Goal: Entertainment & Leisure: Browse casually

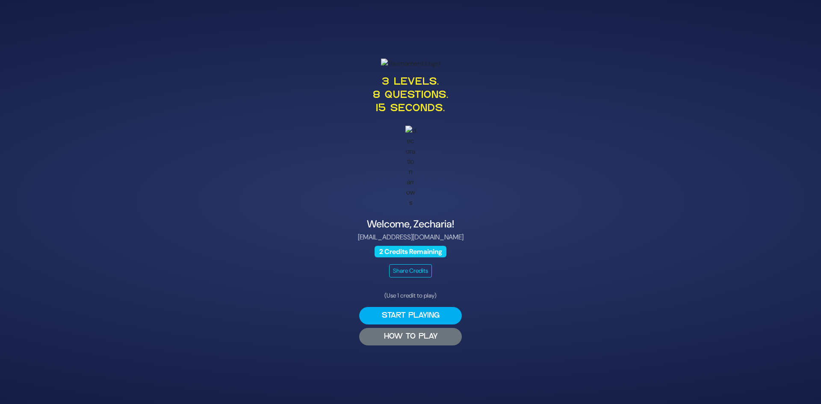
click at [389, 340] on button "HOW TO PLAY" at bounding box center [410, 337] width 103 height 18
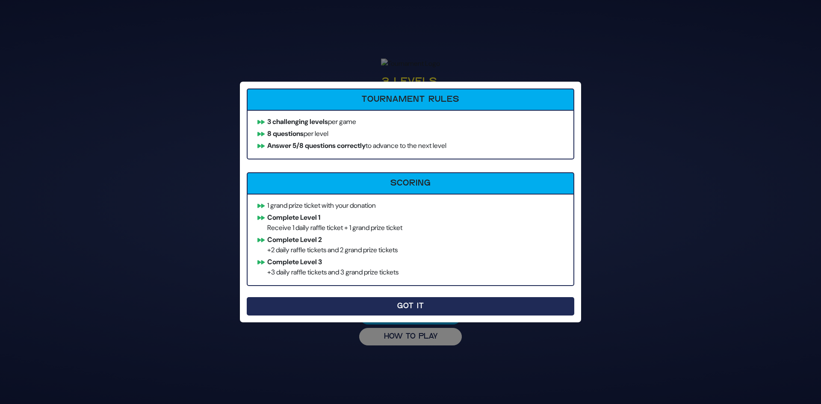
click at [401, 311] on button "Got It" at bounding box center [410, 306] width 327 height 18
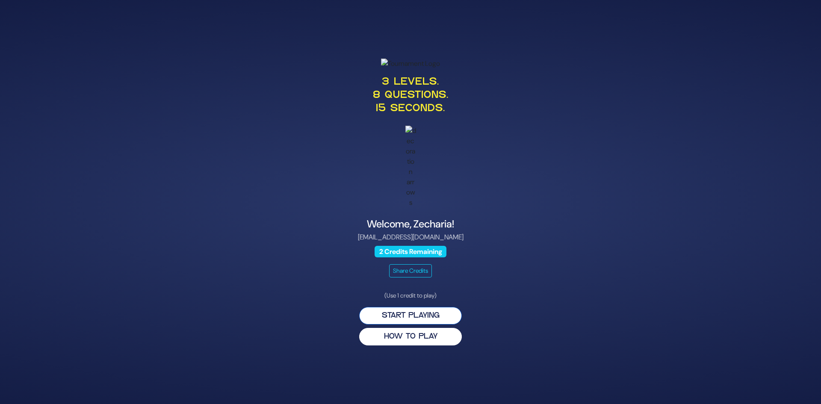
click at [402, 320] on button "Start Playing" at bounding box center [410, 316] width 103 height 18
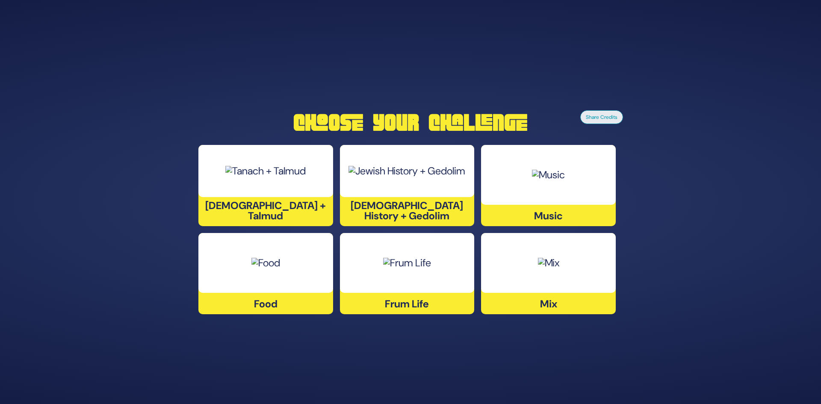
click at [420, 281] on div at bounding box center [407, 263] width 135 height 60
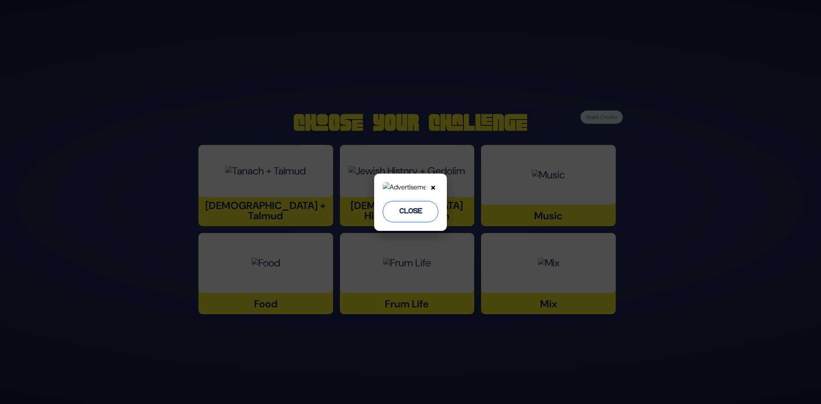
click at [404, 222] on button "Close" at bounding box center [411, 211] width 56 height 21
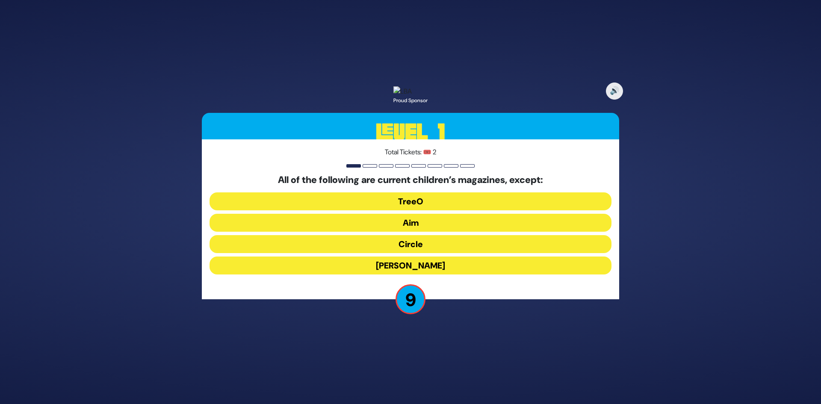
click at [315, 308] on div "🔊 Proud Sponsor Level 1 Total Tickets: 🎟️ 2 All of the following are current ch…" at bounding box center [411, 202] width 438 height 252
click at [292, 319] on div "🔊 Proud Sponsor Level 1 Total Tickets: 🎟️ 2 All of the following are current ch…" at bounding box center [411, 202] width 438 height 252
click at [426, 274] on button "[PERSON_NAME]" at bounding box center [410, 266] width 402 height 18
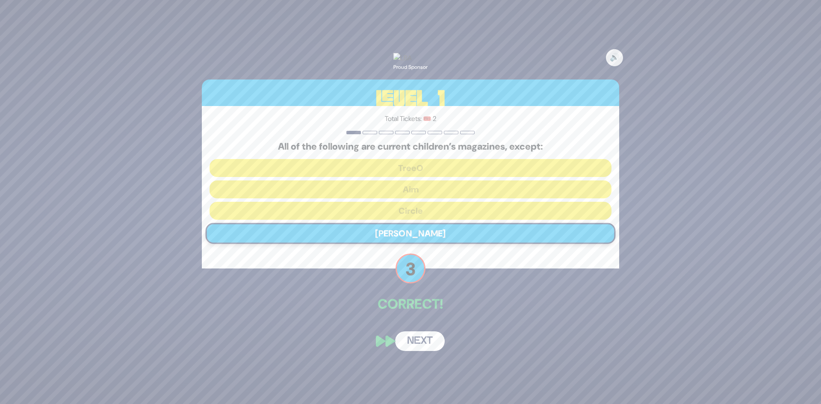
click at [426, 351] on button "Next" at bounding box center [420, 341] width 50 height 20
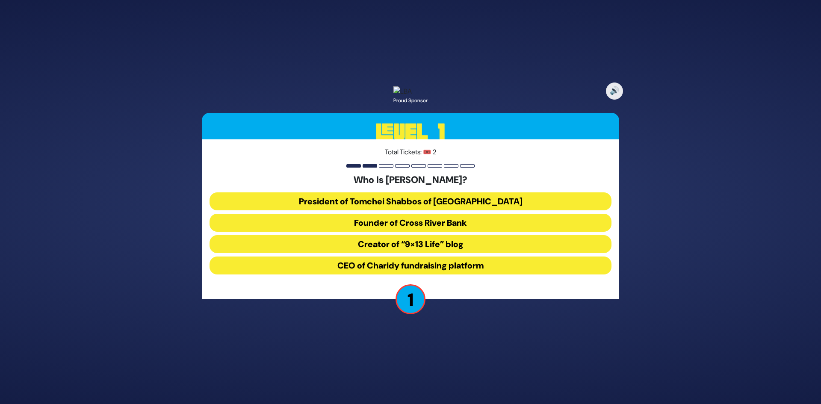
click at [432, 232] on button "Founder of Cross River Bank" at bounding box center [410, 223] width 402 height 18
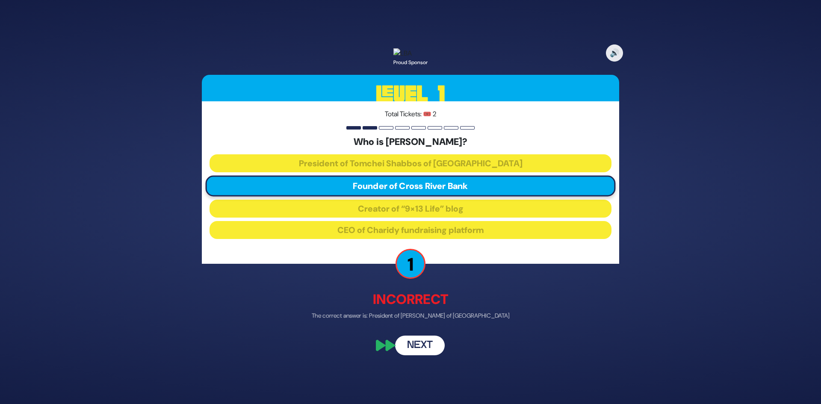
click at [426, 350] on button "Next" at bounding box center [420, 346] width 50 height 20
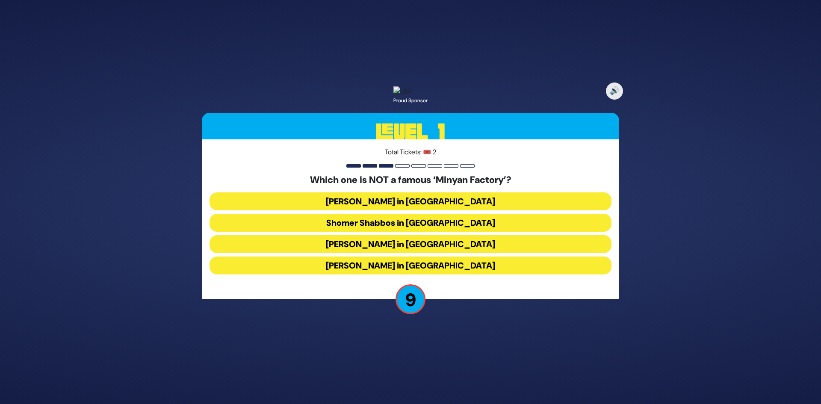
click at [424, 270] on button "[PERSON_NAME] in [GEOGRAPHIC_DATA]" at bounding box center [410, 266] width 402 height 18
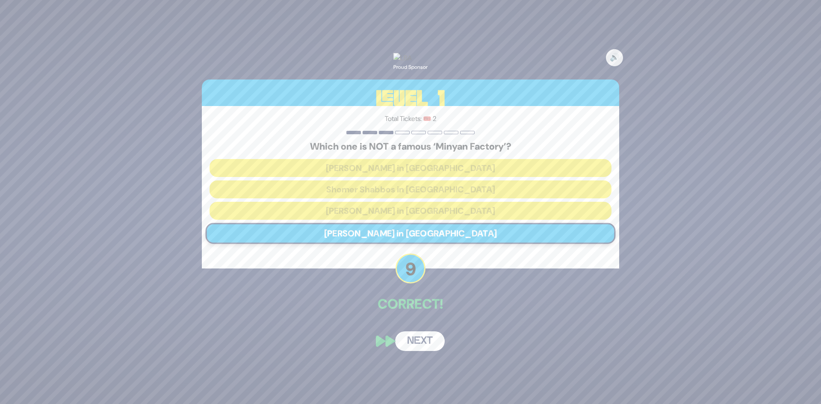
click at [425, 351] on button "Next" at bounding box center [420, 341] width 50 height 20
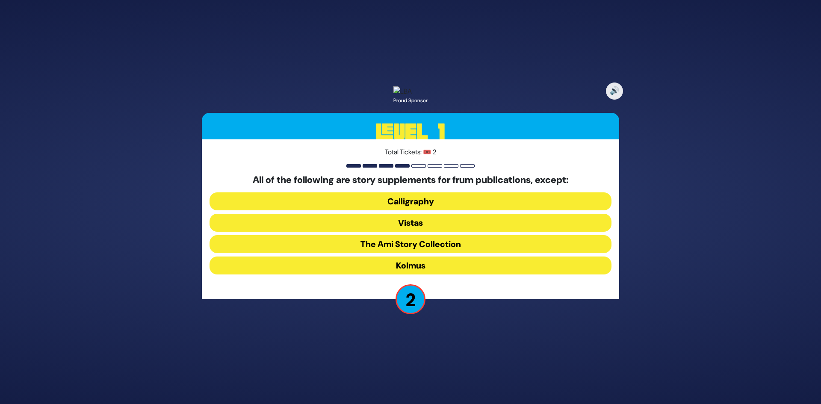
click at [441, 253] on button "The Ami Story Collection" at bounding box center [410, 244] width 402 height 18
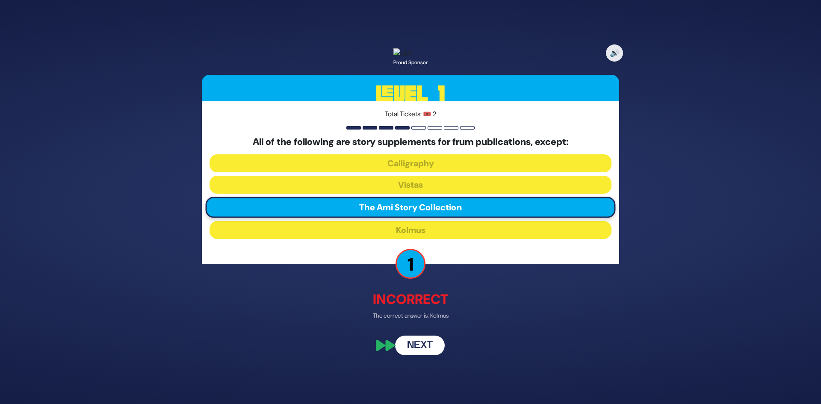
click at [425, 354] on button "Next" at bounding box center [420, 346] width 50 height 20
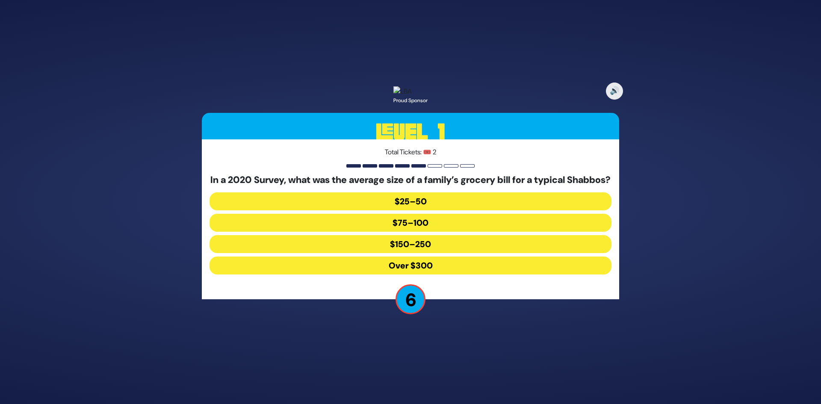
click at [413, 253] on button "$150–250" at bounding box center [410, 244] width 402 height 18
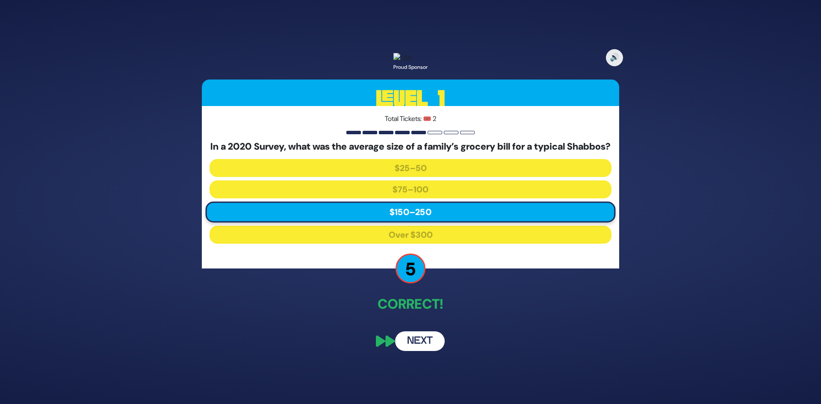
click at [425, 351] on button "Next" at bounding box center [420, 341] width 50 height 20
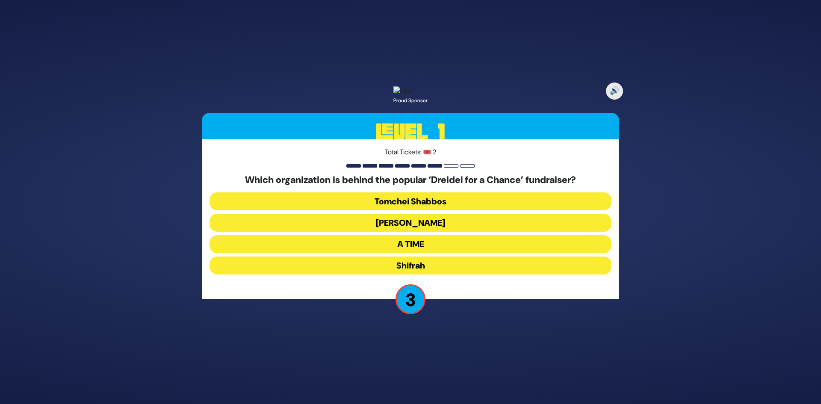
click at [448, 252] on button "A TIME" at bounding box center [410, 244] width 402 height 18
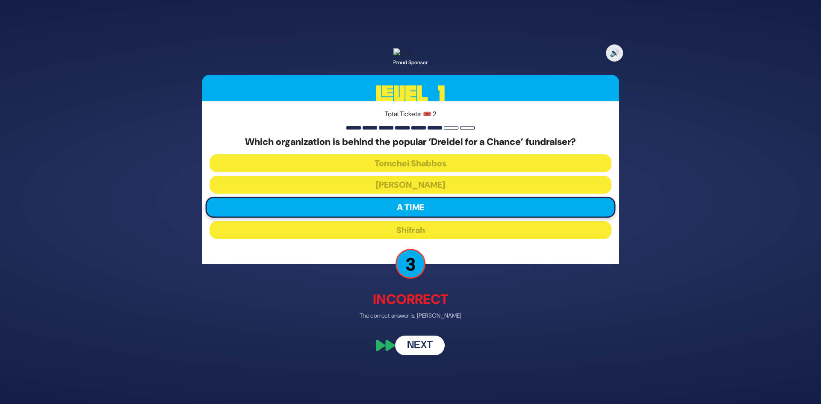
click at [419, 351] on button "Next" at bounding box center [420, 346] width 50 height 20
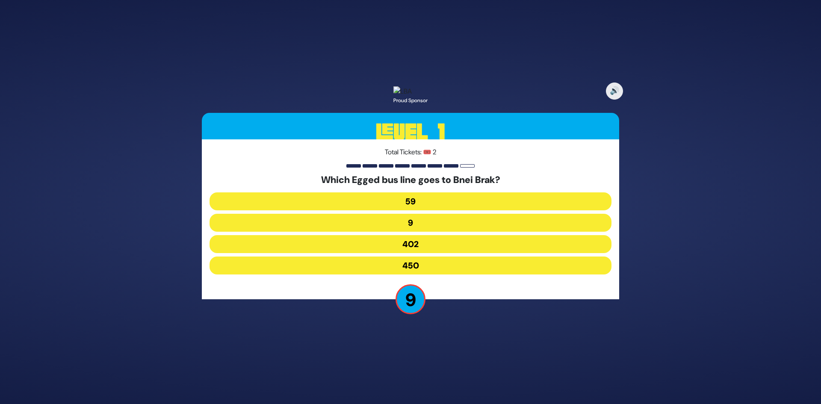
click at [416, 249] on button "402" at bounding box center [410, 244] width 402 height 18
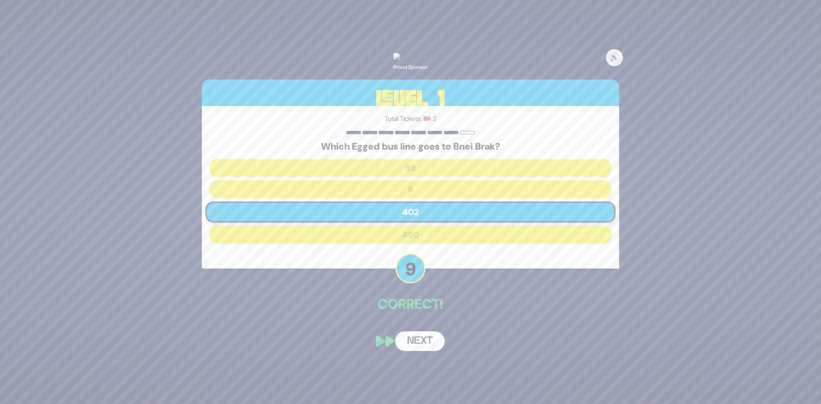
click at [417, 345] on button "Next" at bounding box center [420, 341] width 50 height 20
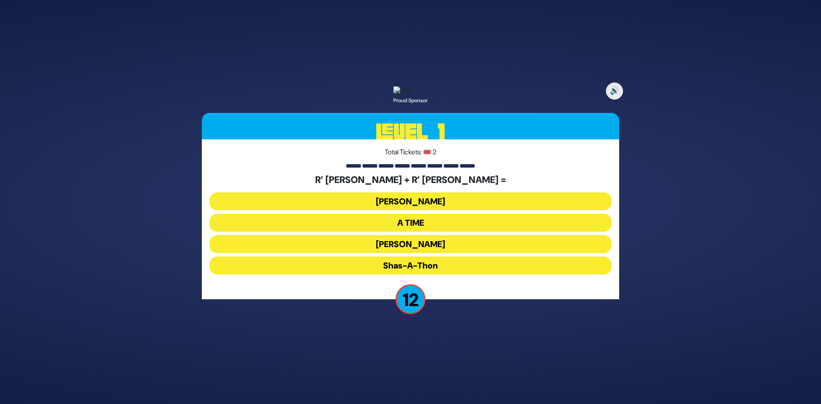
click at [407, 210] on button "[PERSON_NAME]" at bounding box center [410, 201] width 402 height 18
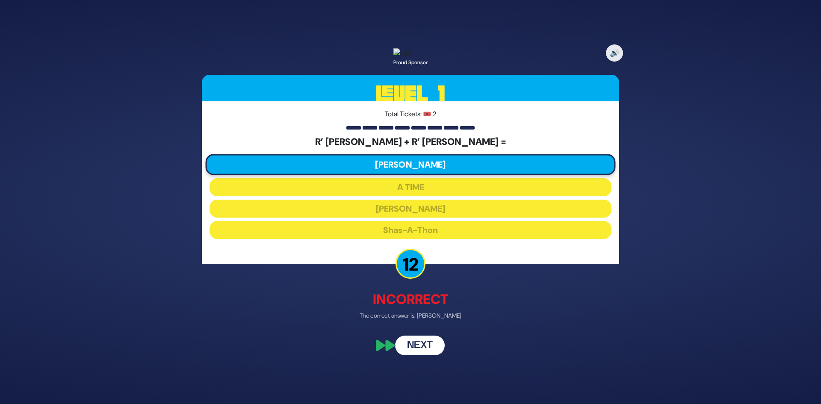
click at [419, 355] on button "Next" at bounding box center [420, 346] width 50 height 20
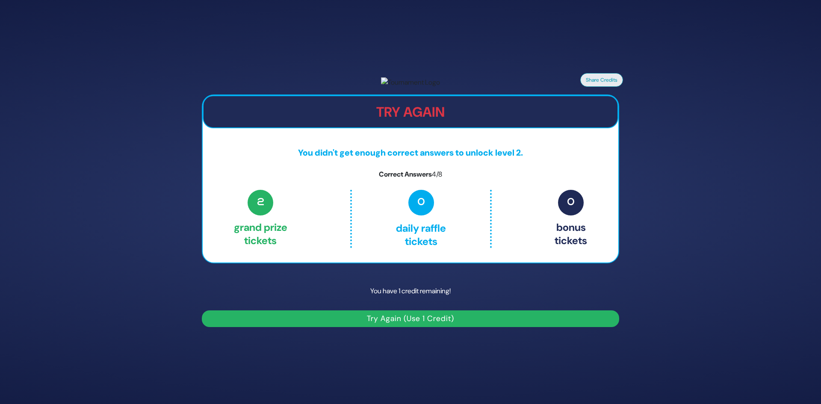
click at [404, 327] on button "Try Again (Use 1 Credit)" at bounding box center [410, 318] width 417 height 17
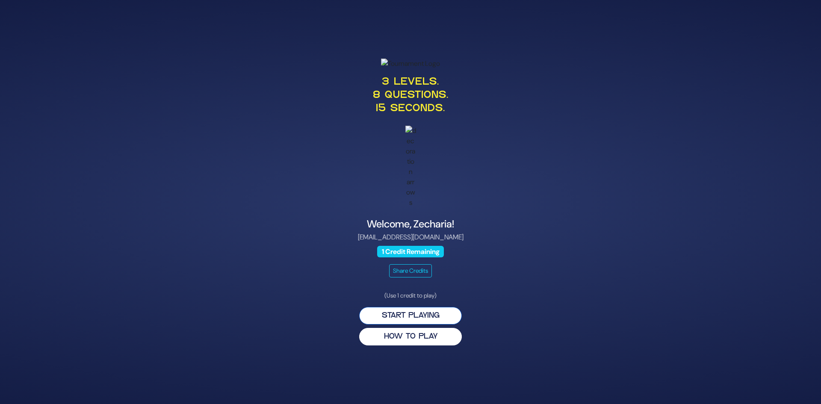
click at [416, 324] on button "Start Playing" at bounding box center [410, 316] width 103 height 18
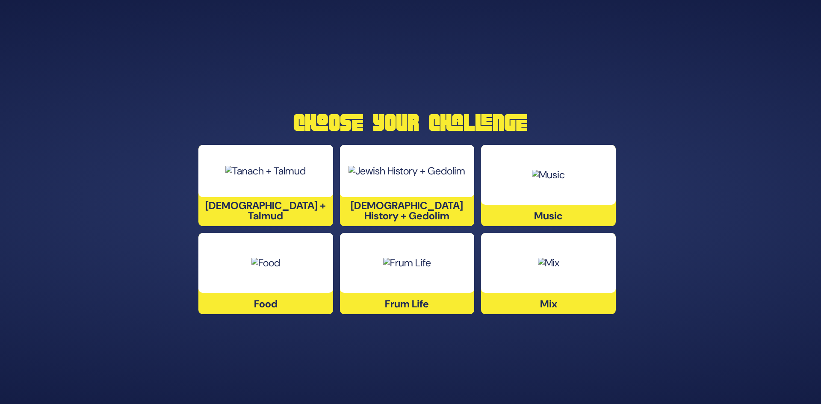
click at [277, 283] on div at bounding box center [265, 263] width 135 height 60
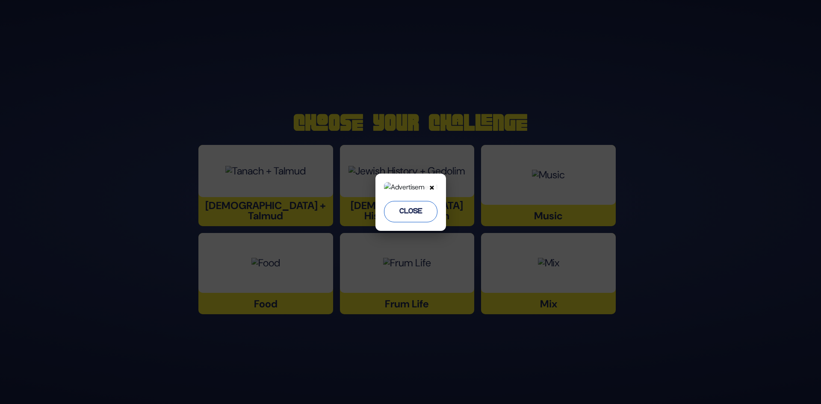
click at [401, 222] on button "Close" at bounding box center [410, 211] width 53 height 21
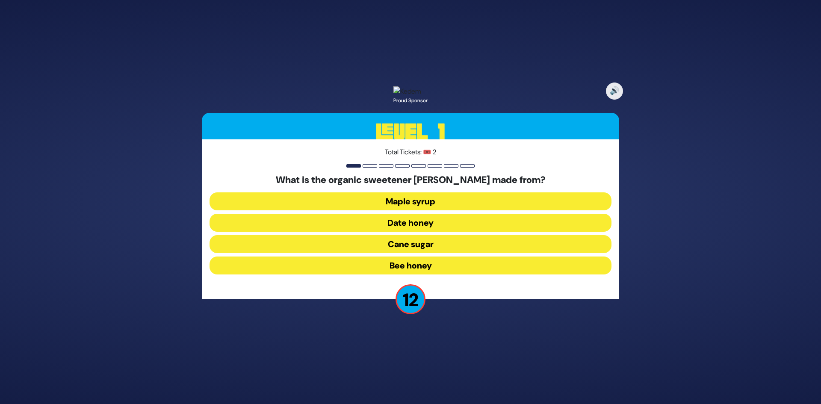
click at [421, 230] on button "Date honey" at bounding box center [410, 223] width 402 height 18
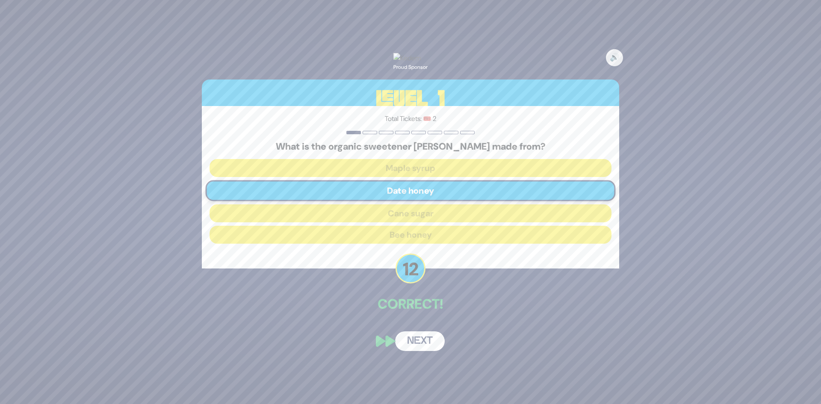
click at [414, 351] on button "Next" at bounding box center [420, 341] width 50 height 20
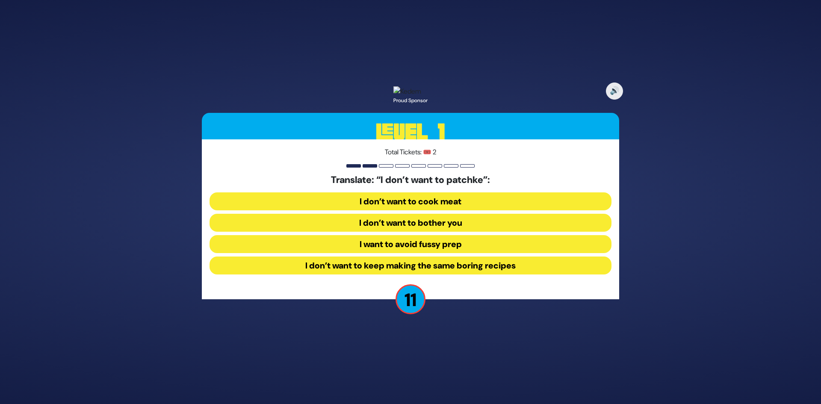
click at [433, 253] on button "I want to avoid fussy prep" at bounding box center [410, 244] width 402 height 18
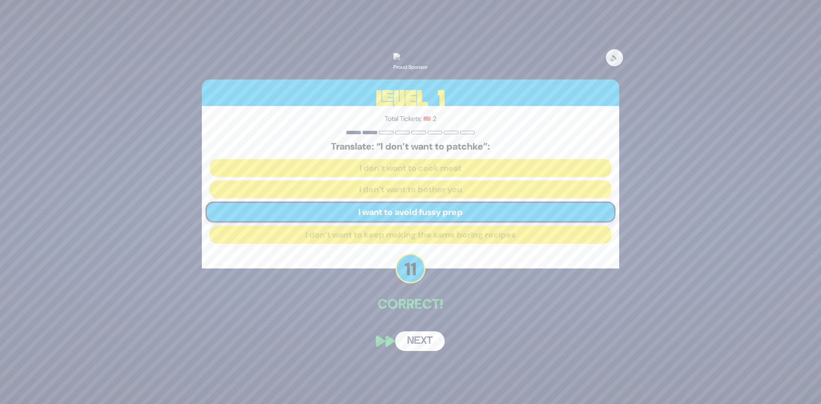
click at [423, 351] on button "Next" at bounding box center [420, 341] width 50 height 20
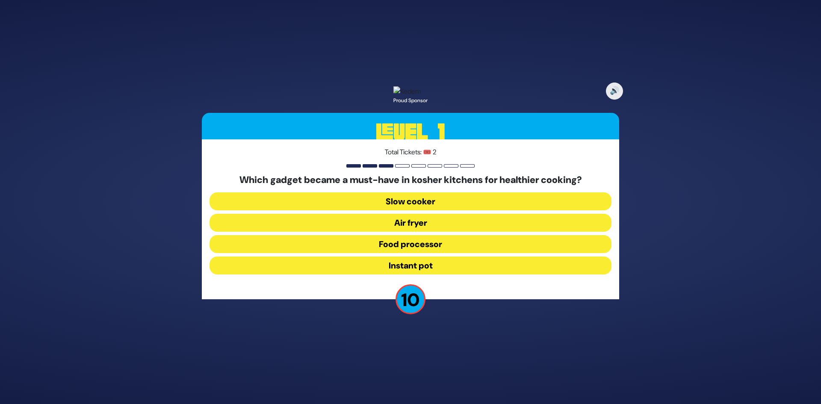
click at [420, 232] on button "Air fryer" at bounding box center [410, 223] width 402 height 18
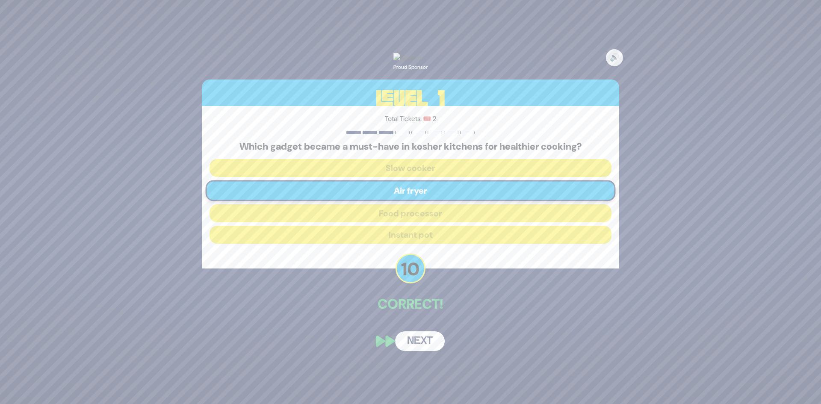
click at [422, 351] on button "Next" at bounding box center [420, 341] width 50 height 20
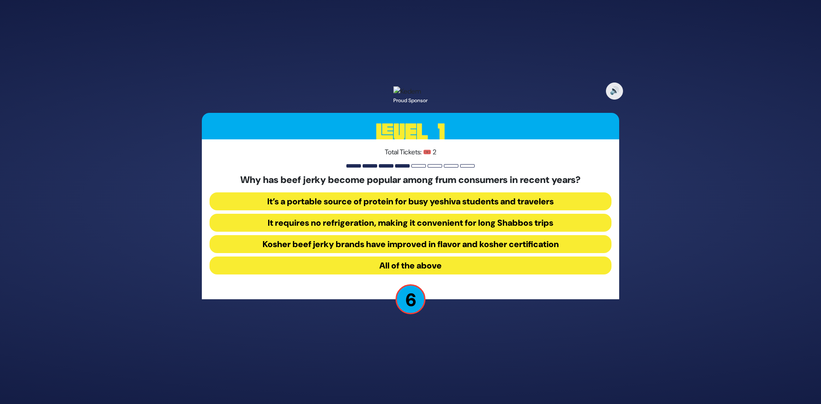
click at [435, 272] on button "All of the above" at bounding box center [410, 266] width 402 height 18
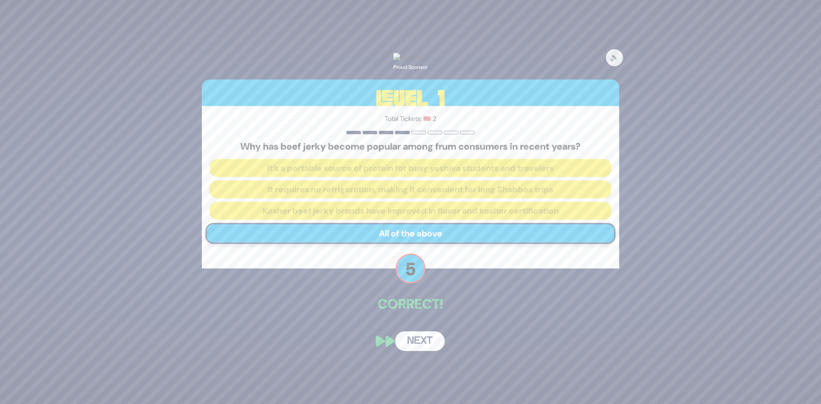
click at [417, 345] on button "Next" at bounding box center [420, 341] width 50 height 20
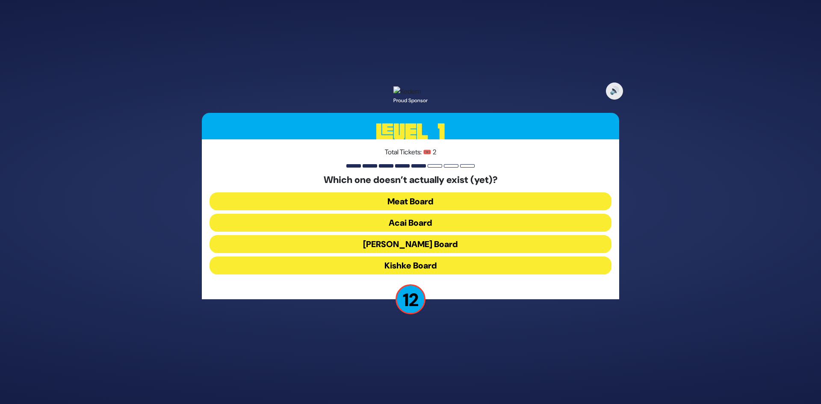
click at [419, 227] on button "Acai Board" at bounding box center [410, 223] width 402 height 18
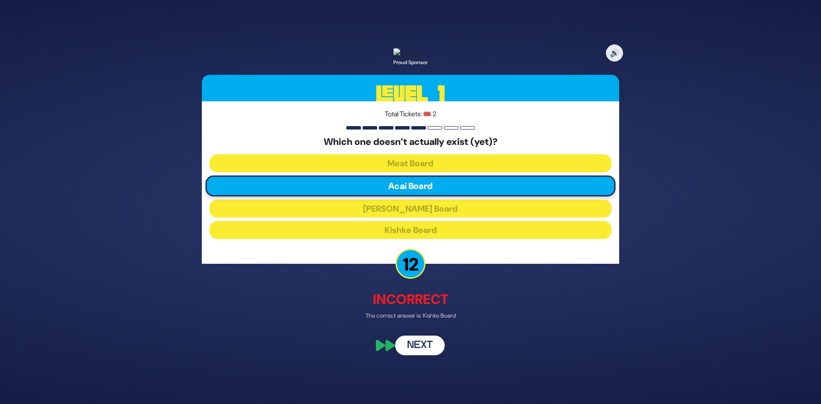
click at [421, 354] on button "Next" at bounding box center [420, 346] width 50 height 20
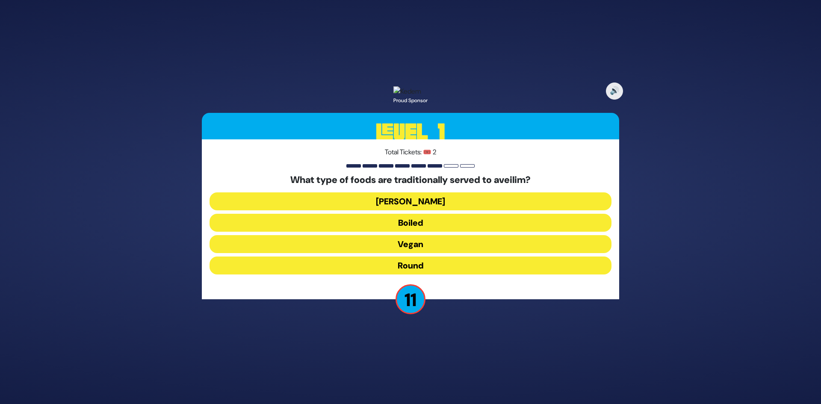
click at [408, 273] on button "Round" at bounding box center [410, 266] width 402 height 18
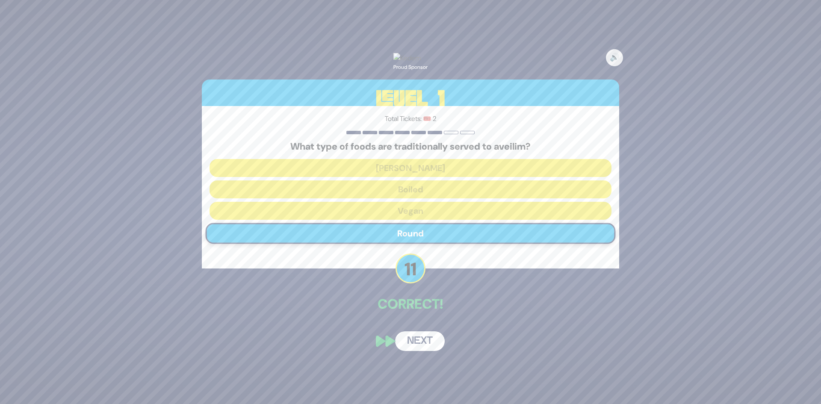
click at [415, 351] on button "Next" at bounding box center [420, 341] width 50 height 20
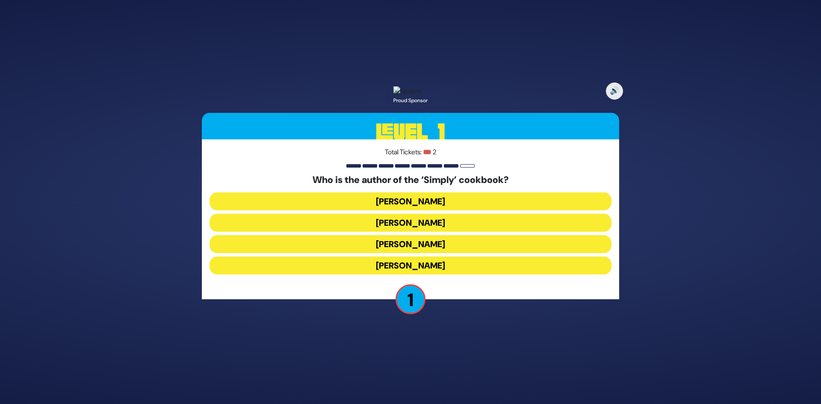
click at [414, 206] on button "Leah Schapira" at bounding box center [410, 201] width 402 height 18
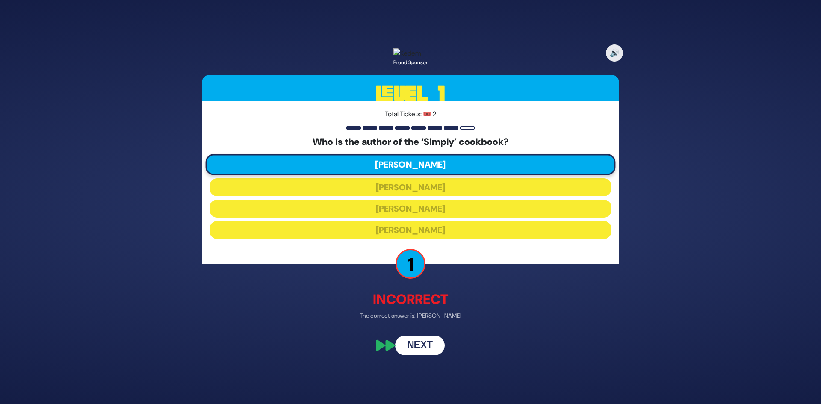
click at [420, 353] on button "Next" at bounding box center [420, 346] width 50 height 20
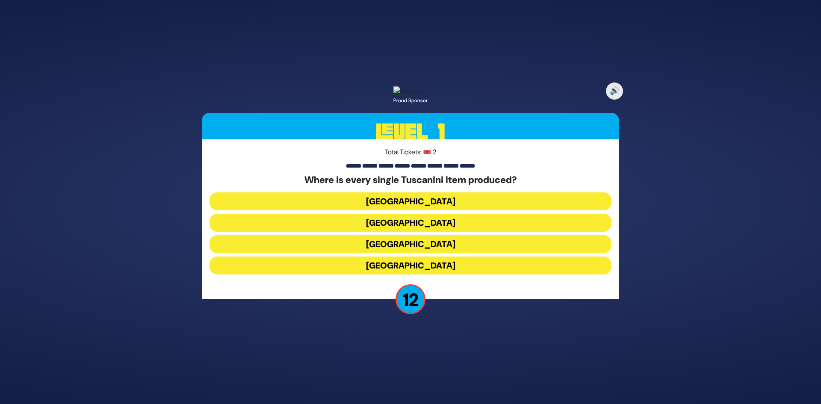
click at [417, 253] on button "Italy" at bounding box center [410, 244] width 402 height 18
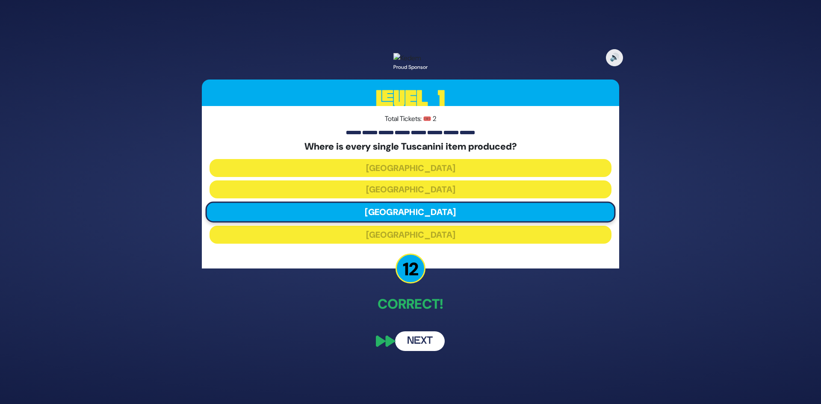
click at [420, 351] on button "Next" at bounding box center [420, 341] width 50 height 20
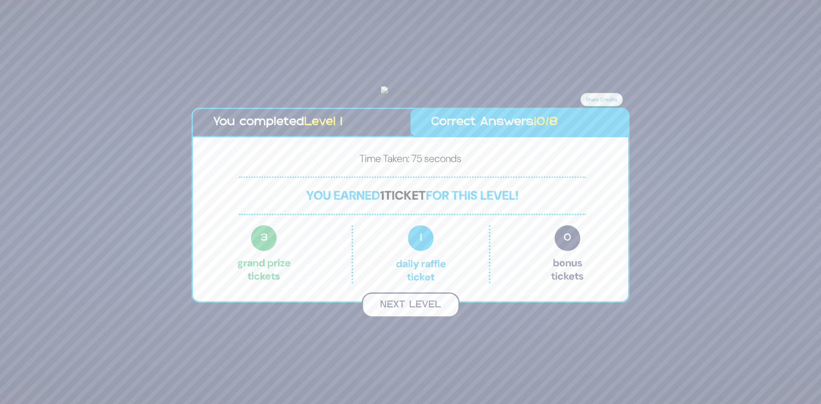
click at [401, 318] on button "Next Level" at bounding box center [411, 304] width 98 height 25
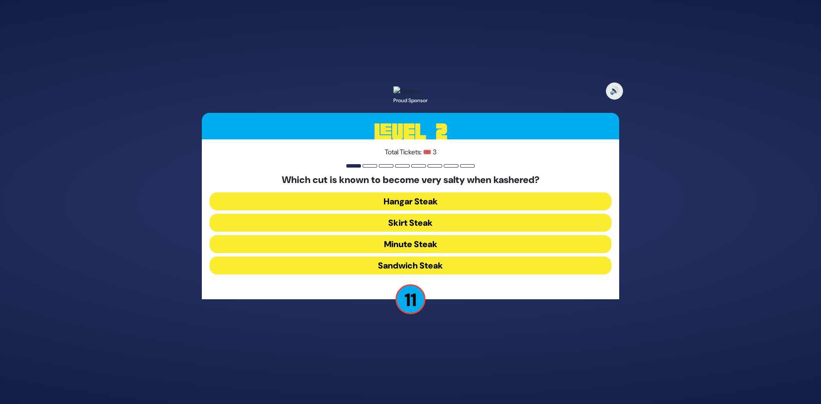
click at [416, 232] on button "Skirt Steak" at bounding box center [410, 223] width 402 height 18
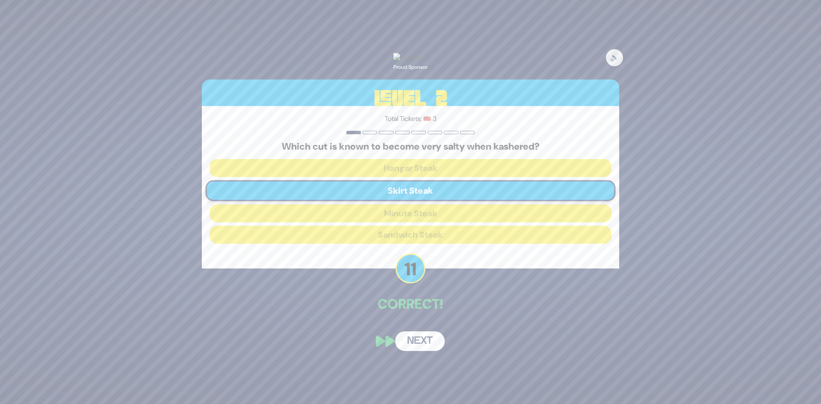
click at [411, 350] on button "Next" at bounding box center [420, 341] width 50 height 20
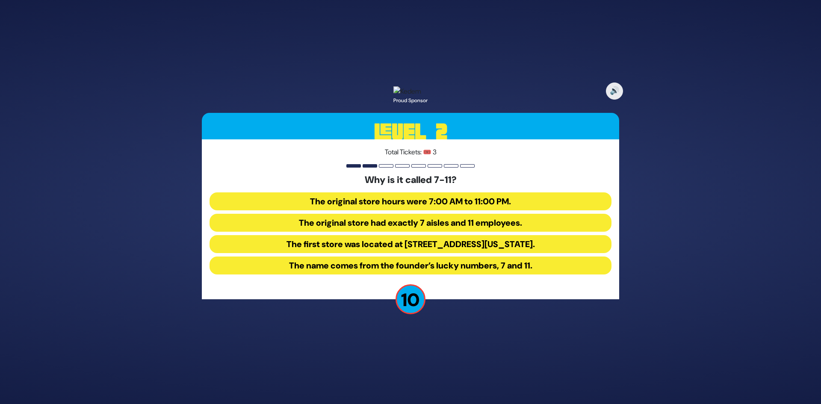
click at [459, 205] on button "The original store hours were 7:00 AM to 11:00 PM." at bounding box center [410, 201] width 402 height 18
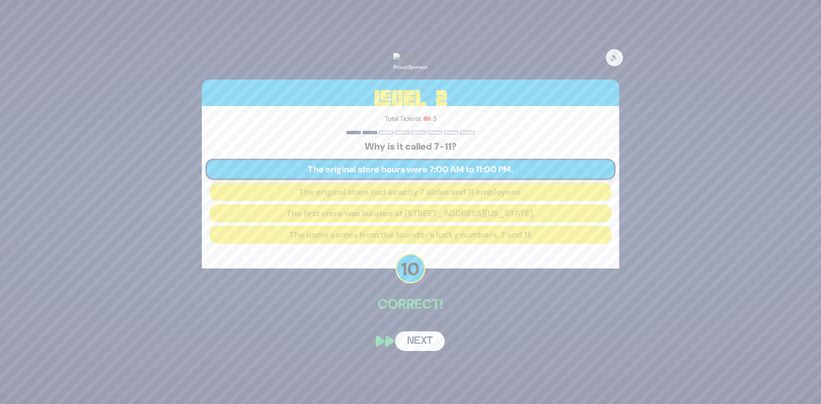
click at [412, 351] on button "Next" at bounding box center [420, 341] width 50 height 20
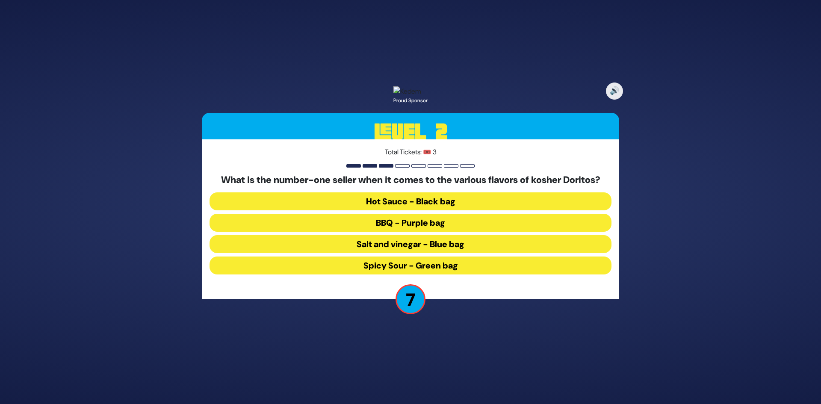
click at [389, 232] on button "BBQ - Purple bag" at bounding box center [410, 223] width 402 height 18
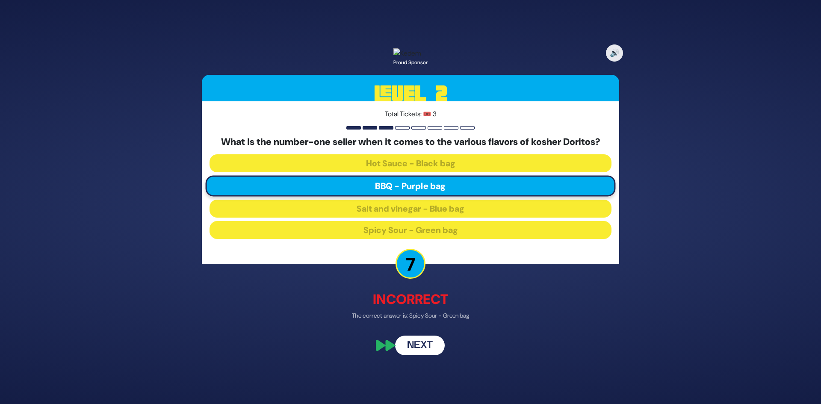
click at [417, 356] on button "Next" at bounding box center [420, 346] width 50 height 20
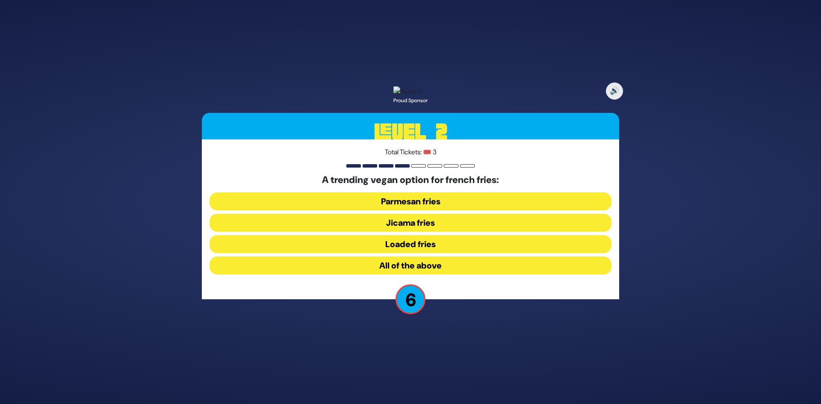
click at [411, 231] on button "Jicama fries" at bounding box center [410, 223] width 402 height 18
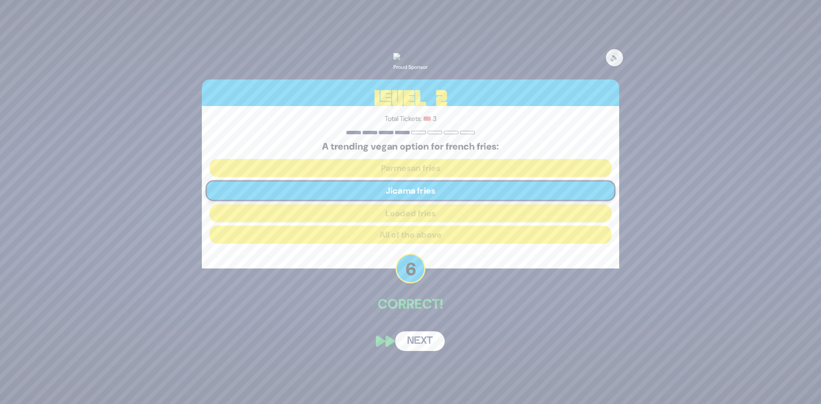
click at [421, 343] on button "Next" at bounding box center [420, 341] width 50 height 20
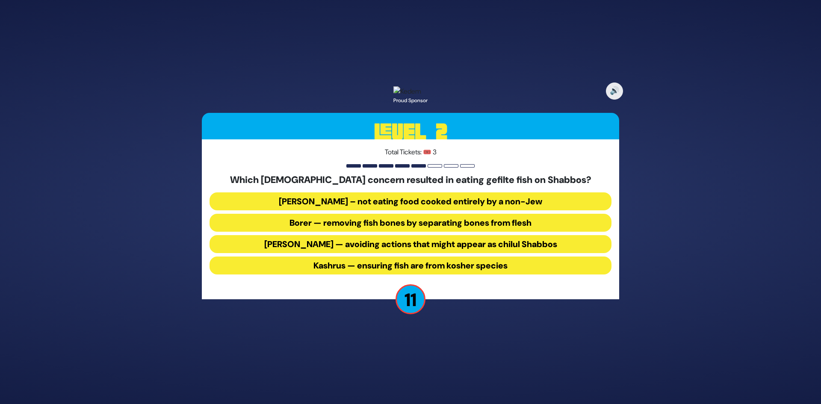
click at [368, 230] on button "Borer — removing fish bones by separating bones from flesh" at bounding box center [410, 223] width 402 height 18
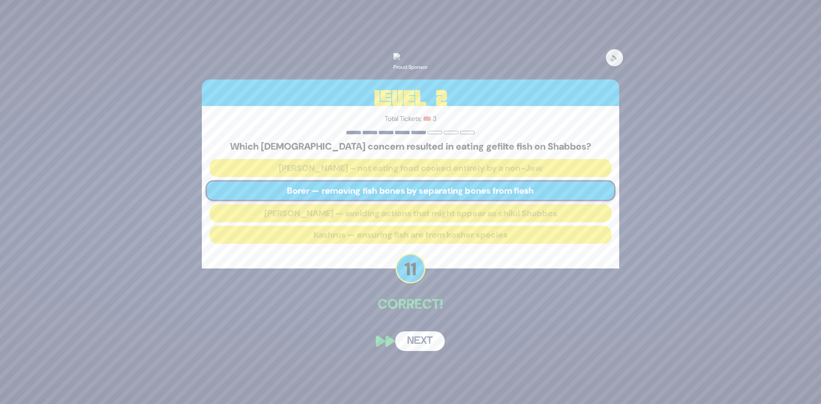
click at [423, 351] on button "Next" at bounding box center [420, 341] width 50 height 20
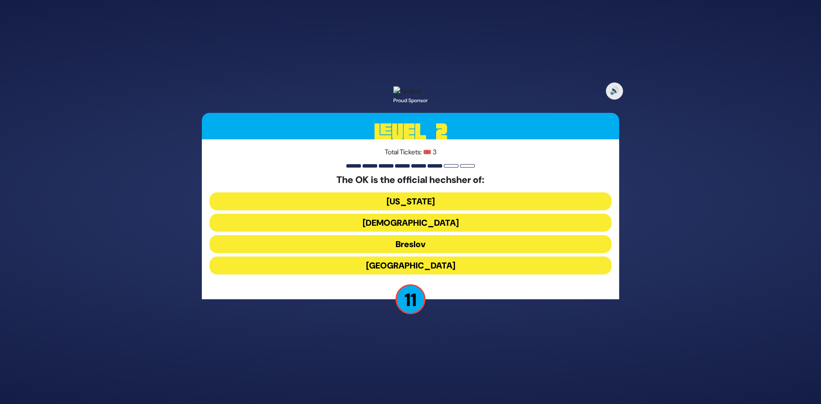
click at [438, 232] on button "Chabad" at bounding box center [410, 223] width 402 height 18
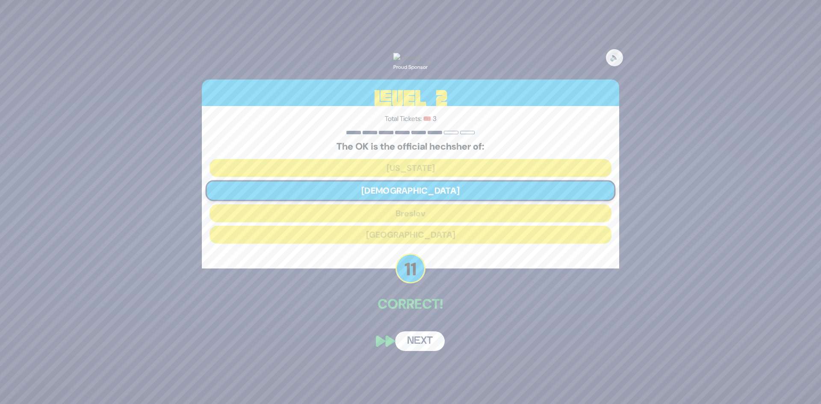
click at [423, 345] on button "Next" at bounding box center [420, 341] width 50 height 20
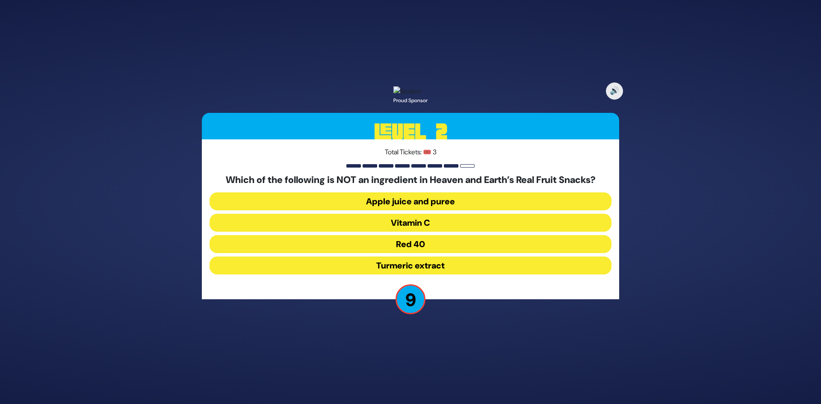
click at [423, 253] on button "Red 40" at bounding box center [410, 244] width 402 height 18
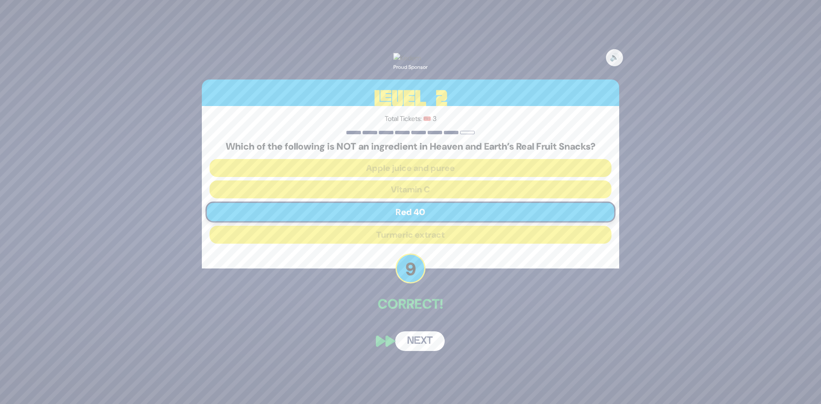
click at [429, 351] on button "Next" at bounding box center [420, 341] width 50 height 20
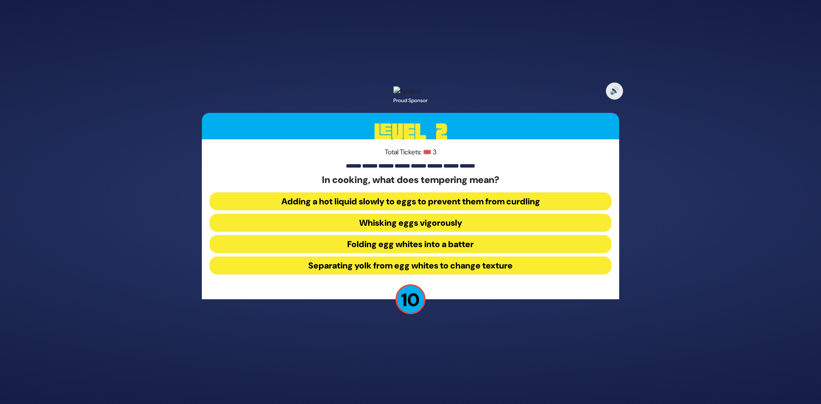
click at [463, 209] on button "Adding a hot liquid slowly to eggs to prevent them from curdling" at bounding box center [410, 201] width 402 height 18
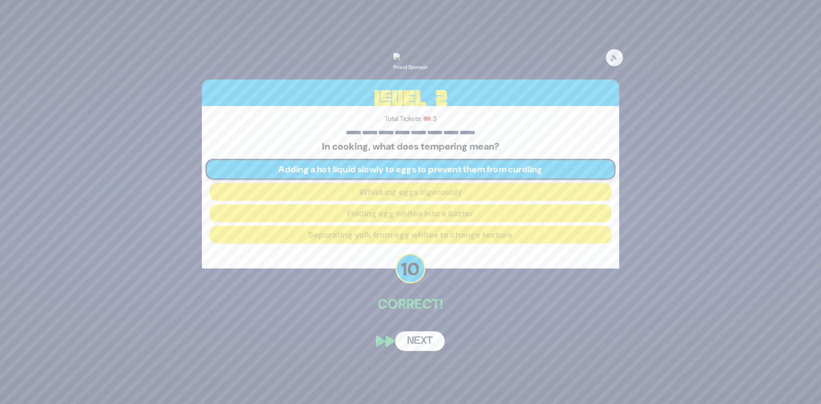
click at [409, 351] on button "Next" at bounding box center [420, 341] width 50 height 20
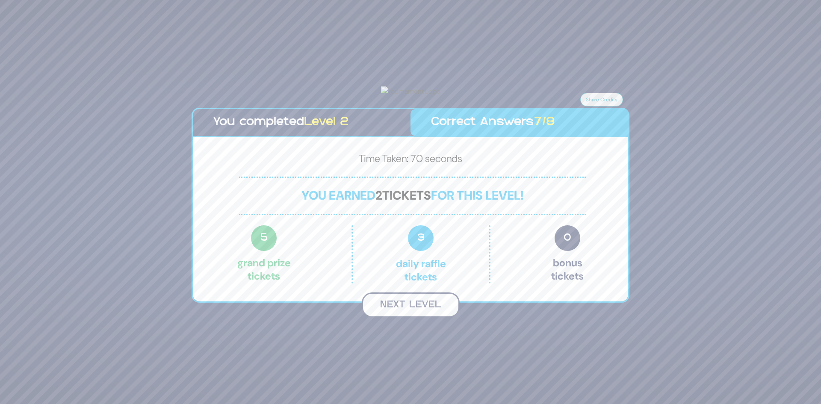
click at [401, 318] on button "Next Level" at bounding box center [411, 304] width 98 height 25
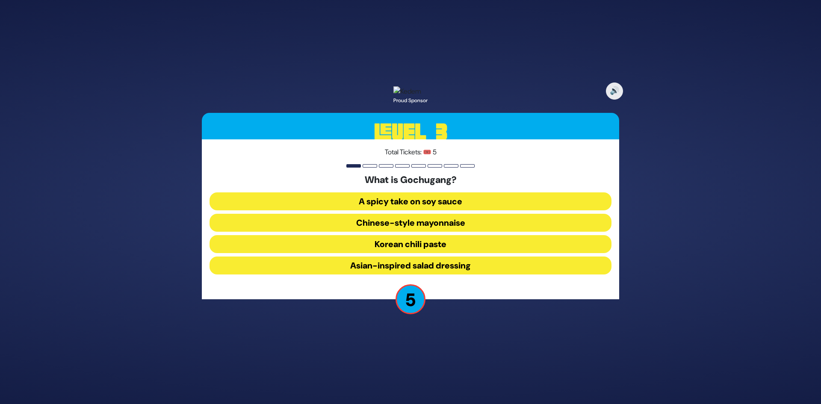
click at [436, 251] on button "Korean chili paste" at bounding box center [410, 244] width 402 height 18
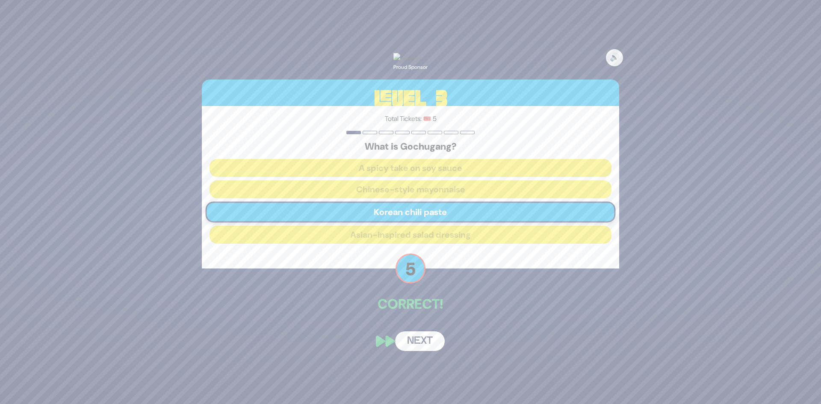
click at [421, 351] on button "Next" at bounding box center [420, 341] width 50 height 20
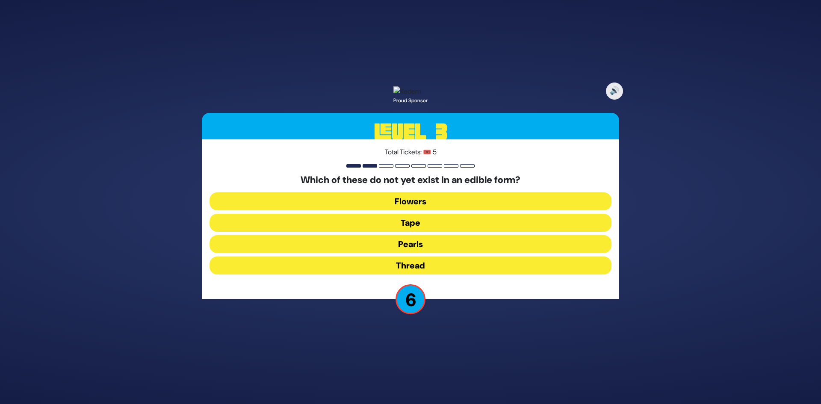
click at [416, 274] on button "Thread" at bounding box center [410, 266] width 402 height 18
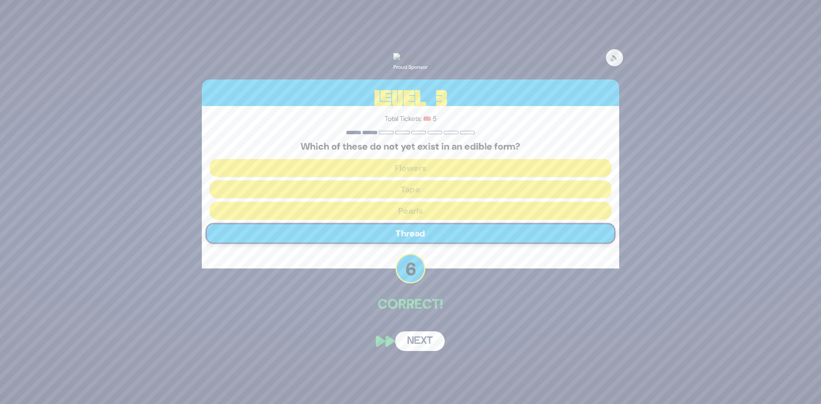
click at [419, 350] on button "Next" at bounding box center [420, 341] width 50 height 20
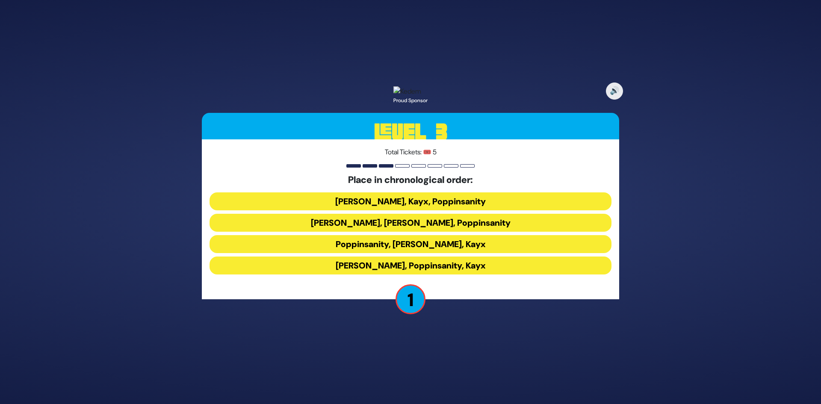
click at [386, 271] on button "Siegelmans, Poppinsanity, Kayx" at bounding box center [410, 266] width 402 height 18
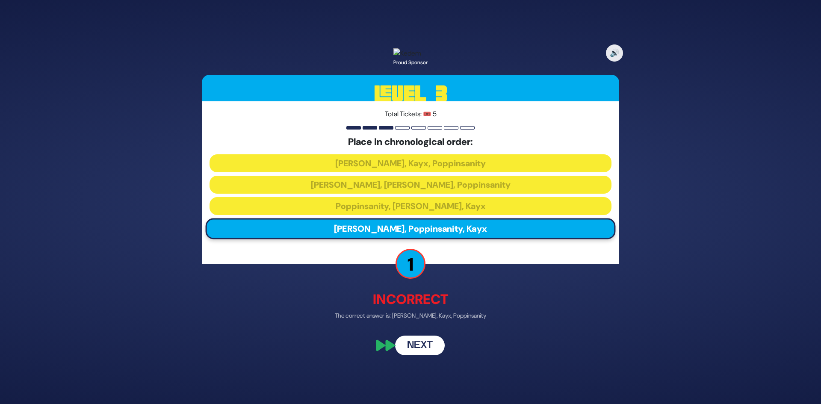
click at [428, 356] on button "Next" at bounding box center [420, 346] width 50 height 20
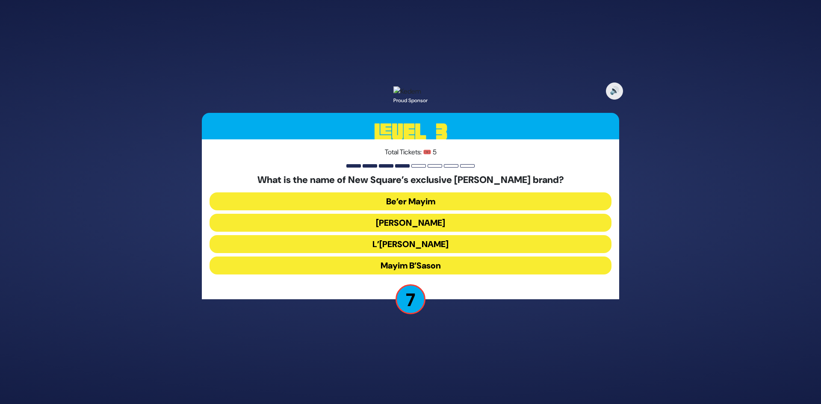
click at [424, 206] on button "Be’er Mayim" at bounding box center [410, 201] width 402 height 18
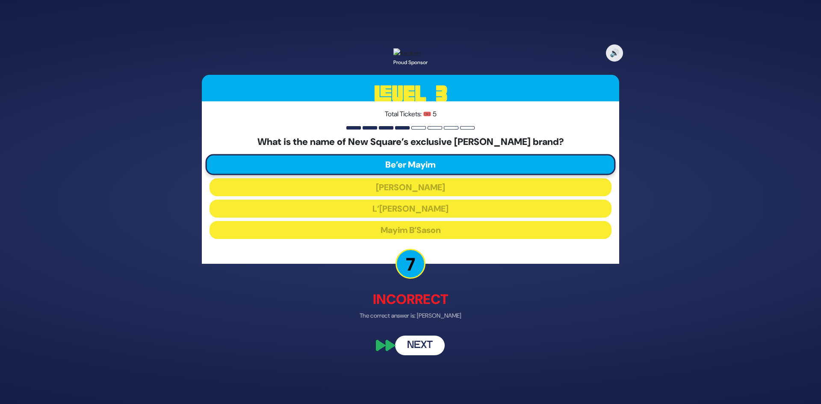
click at [422, 345] on button "Next" at bounding box center [420, 346] width 50 height 20
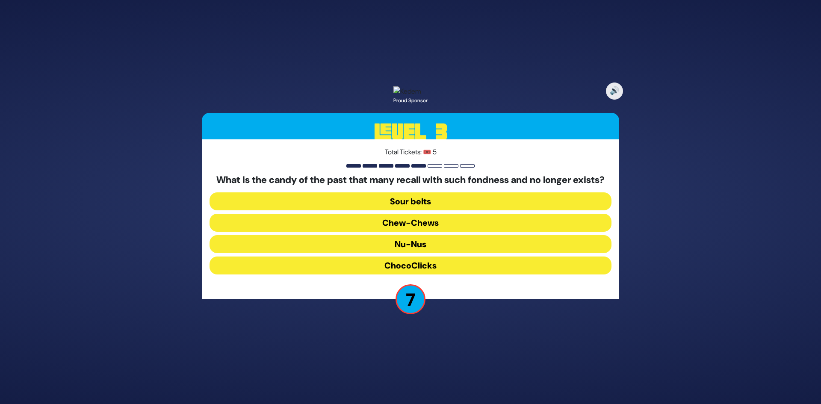
click at [413, 232] on button "Chew-Chews" at bounding box center [410, 223] width 402 height 18
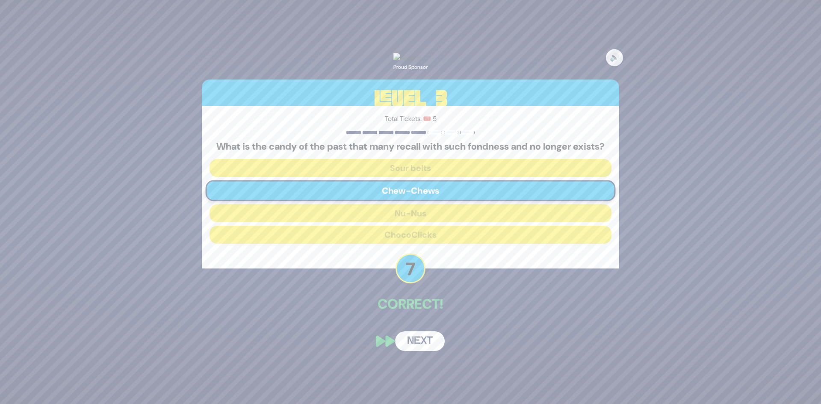
click at [422, 351] on button "Next" at bounding box center [420, 341] width 50 height 20
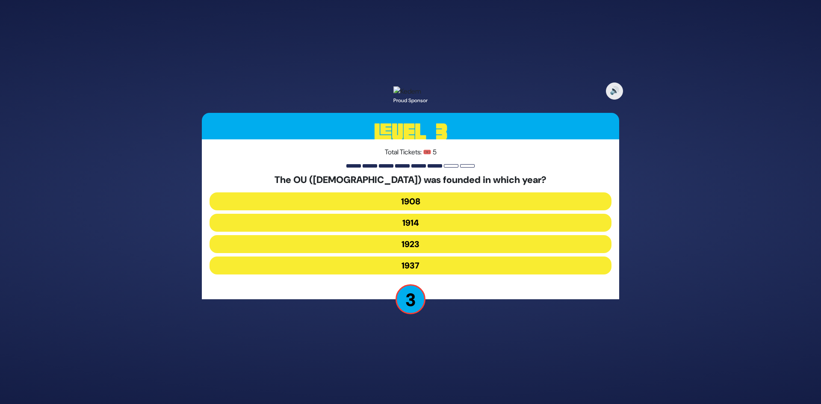
click at [420, 229] on button "1914" at bounding box center [410, 223] width 402 height 18
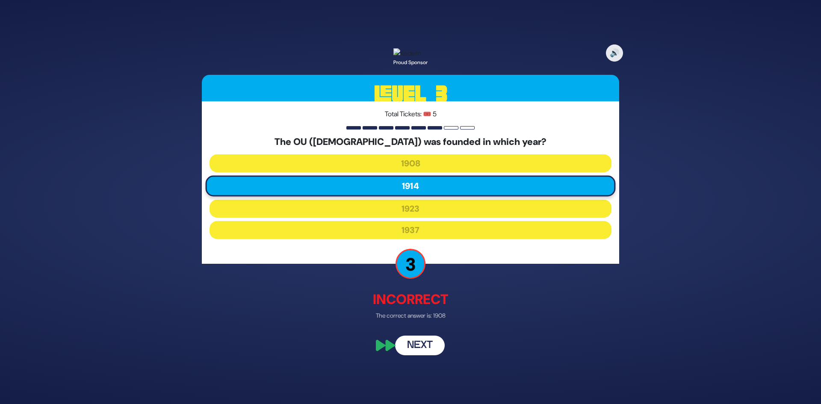
click at [424, 349] on button "Next" at bounding box center [420, 346] width 50 height 20
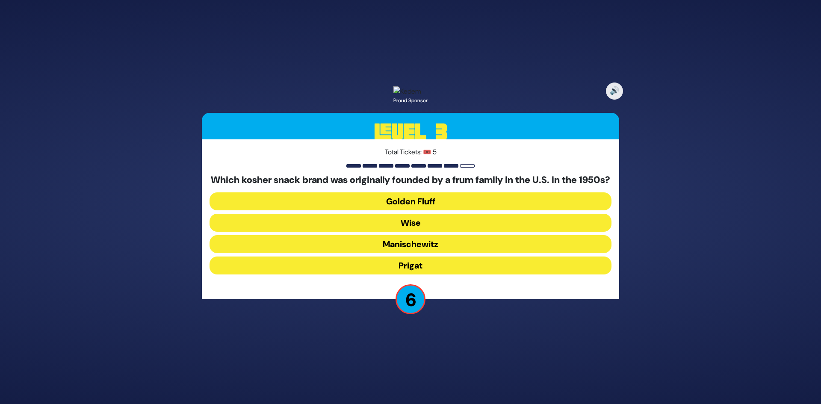
click at [430, 210] on button "Golden Fluff" at bounding box center [410, 201] width 402 height 18
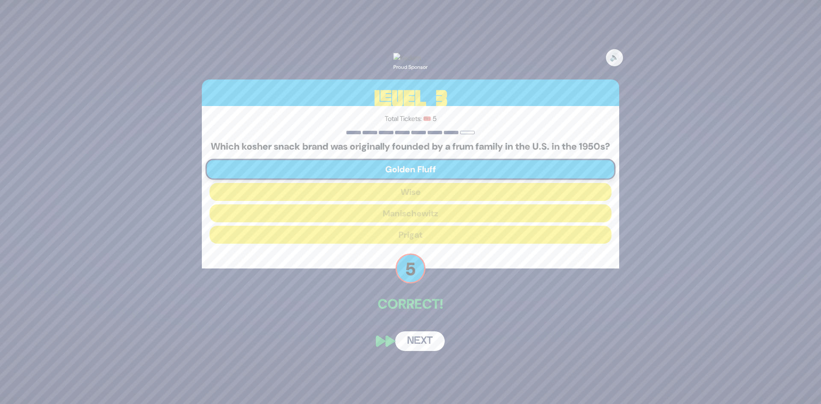
click at [415, 351] on button "Next" at bounding box center [420, 341] width 50 height 20
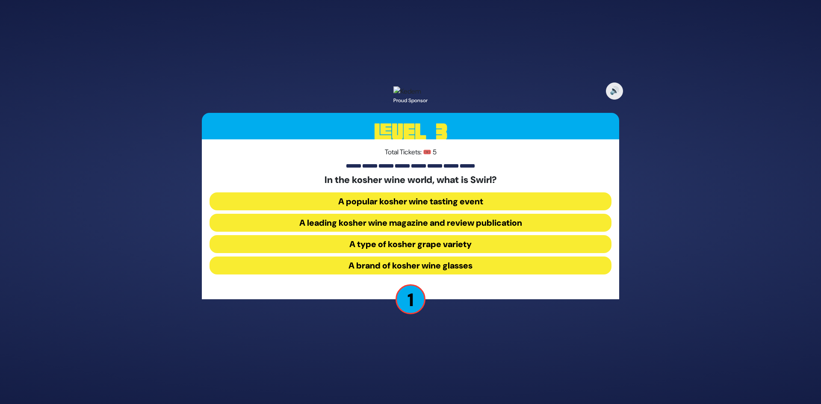
click at [463, 202] on button "A popular kosher wine tasting event" at bounding box center [410, 201] width 402 height 18
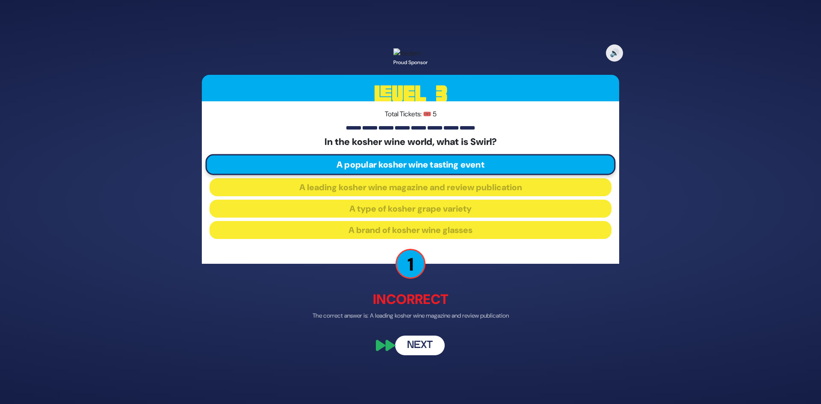
click at [427, 350] on button "Next" at bounding box center [420, 346] width 50 height 20
